Goal: Information Seeking & Learning: Learn about a topic

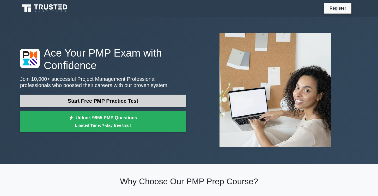
click at [118, 103] on link "Start Free PMP Practice Test" at bounding box center [103, 101] width 166 height 13
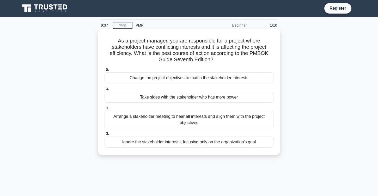
click at [146, 121] on div "Arrange a stakeholder meeting to hear all interests and align them with the pro…" at bounding box center [188, 119] width 169 height 17
click at [104, 110] on input "c. Arrange a stakeholder meeting to hear all interests and align them with the …" at bounding box center [104, 107] width 0 height 3
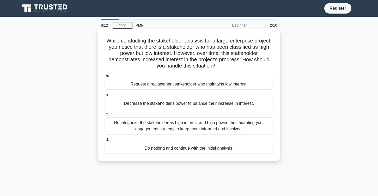
click at [149, 123] on div "Recategorize the stakeholder as high interest and high power, thus adapting you…" at bounding box center [188, 125] width 169 height 17
click at [104, 116] on input "c. Recategorize the stakeholder as high interest and high power, thus adapting …" at bounding box center [104, 114] width 0 height 3
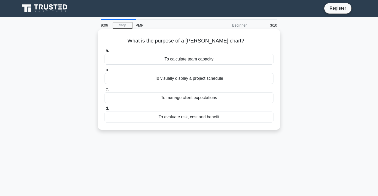
click at [181, 80] on div "To visually display a project schedule" at bounding box center [188, 78] width 169 height 11
click at [104, 72] on input "b. To visually display a project schedule" at bounding box center [104, 69] width 0 height 3
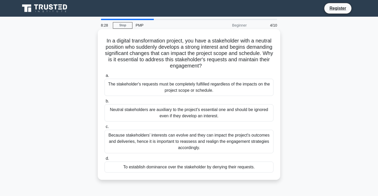
click at [165, 138] on div "Because stakeholders’ interests can evolve and they can impact the project's ou…" at bounding box center [188, 141] width 169 height 23
click at [104, 128] on input "c. Because stakeholders’ interests can evolve and they can impact the project's…" at bounding box center [104, 126] width 0 height 3
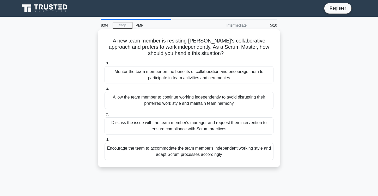
click at [169, 151] on div "Encourage the team to accommodate the team member's independent working style a…" at bounding box center [188, 151] width 169 height 17
click at [104, 141] on input "d. Encourage the team to accommodate the team member's independent working styl…" at bounding box center [104, 139] width 0 height 3
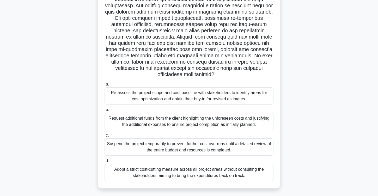
scroll to position [75, 0]
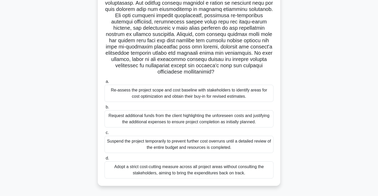
click at [169, 164] on div "Adopt a strict cost-cutting measure across all project areas without consulting…" at bounding box center [188, 169] width 169 height 17
click at [104, 160] on input "d. Adopt a strict cost-cutting measure across all project areas without consult…" at bounding box center [104, 158] width 0 height 3
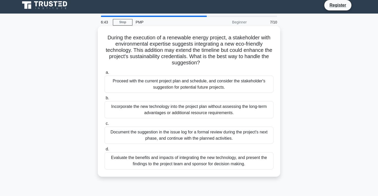
scroll to position [3, 0]
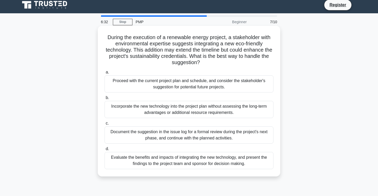
click at [138, 157] on div "Evaluate the benefits and impacts of integrating the new technology, and presen…" at bounding box center [188, 160] width 169 height 17
click at [104, 151] on input "d. Evaluate the benefits and impacts of integrating the new technology, and pre…" at bounding box center [104, 148] width 0 height 3
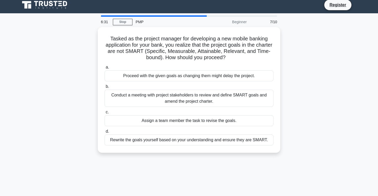
scroll to position [0, 0]
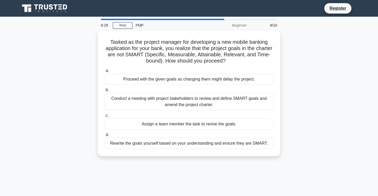
click at [55, 105] on div "Tasked as the project manager for developing a new mobile banking application f…" at bounding box center [189, 96] width 344 height 132
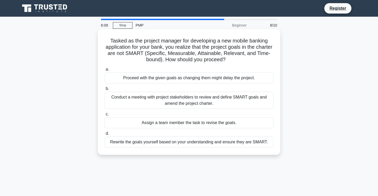
click at [116, 97] on div "Conduct a meeting with project stakeholders to review and define SMART goals an…" at bounding box center [188, 100] width 169 height 17
click at [104, 90] on input "b. Conduct a meeting with project stakeholders to review and define SMART goals…" at bounding box center [104, 88] width 0 height 3
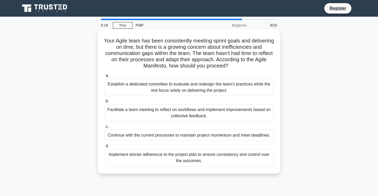
click at [132, 110] on div "Facilitate a team meeting to reflect on workflows and implement improvements ba…" at bounding box center [188, 112] width 169 height 17
click at [104, 103] on input "b. Facilitate a team meeting to reflect on workflows and implement improvements…" at bounding box center [104, 101] width 0 height 3
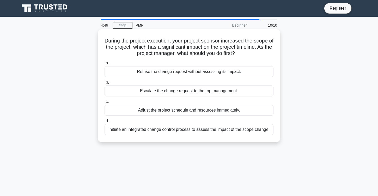
click at [126, 131] on div "Initiate an integrated change control process to assess the impact of the scope…" at bounding box center [188, 129] width 169 height 11
click at [104, 123] on input "d. Initiate an integrated change control process to assess the impact of the sc…" at bounding box center [104, 120] width 0 height 3
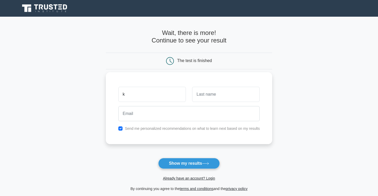
type input "Kwannapa"
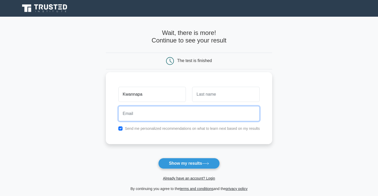
click at [157, 117] on input "email" at bounding box center [188, 113] width 141 height 15
type input "kwannapa.jam@gmail.com"
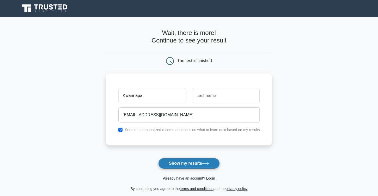
click at [172, 162] on button "Show my results" at bounding box center [188, 163] width 61 height 11
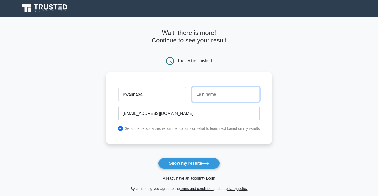
click at [213, 94] on input "text" at bounding box center [225, 94] width 67 height 15
type input "Jampathip"
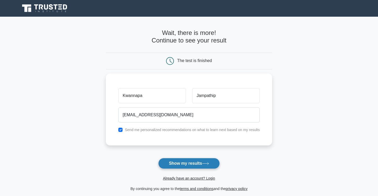
click at [193, 166] on button "Show my results" at bounding box center [188, 163] width 61 height 11
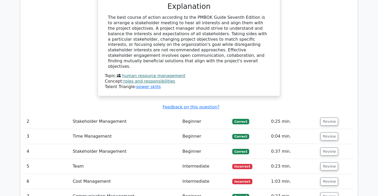
scroll to position [616, 0]
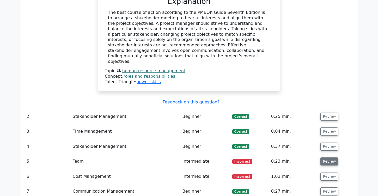
click at [330, 157] on button "Review" at bounding box center [329, 161] width 18 height 8
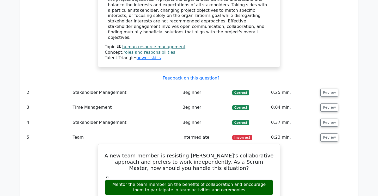
scroll to position [641, 0]
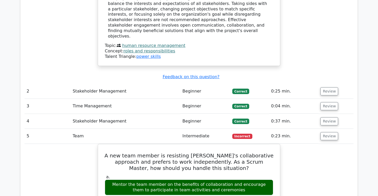
click at [20, 148] on div "Question Analysis Question # Topic Difficulty Result Time Spent Action 1 Human …" at bounding box center [189, 168] width 338 height 727
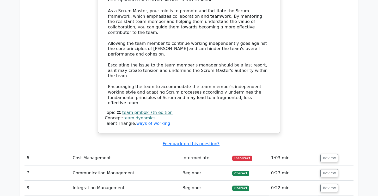
scroll to position [943, 0]
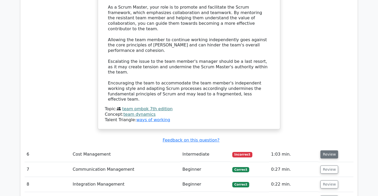
click at [323, 150] on button "Review" at bounding box center [329, 154] width 18 height 8
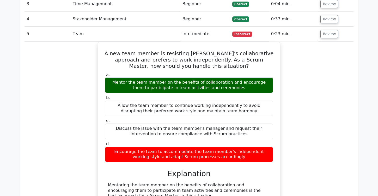
scroll to position [743, 0]
